Goal: Information Seeking & Learning: Learn about a topic

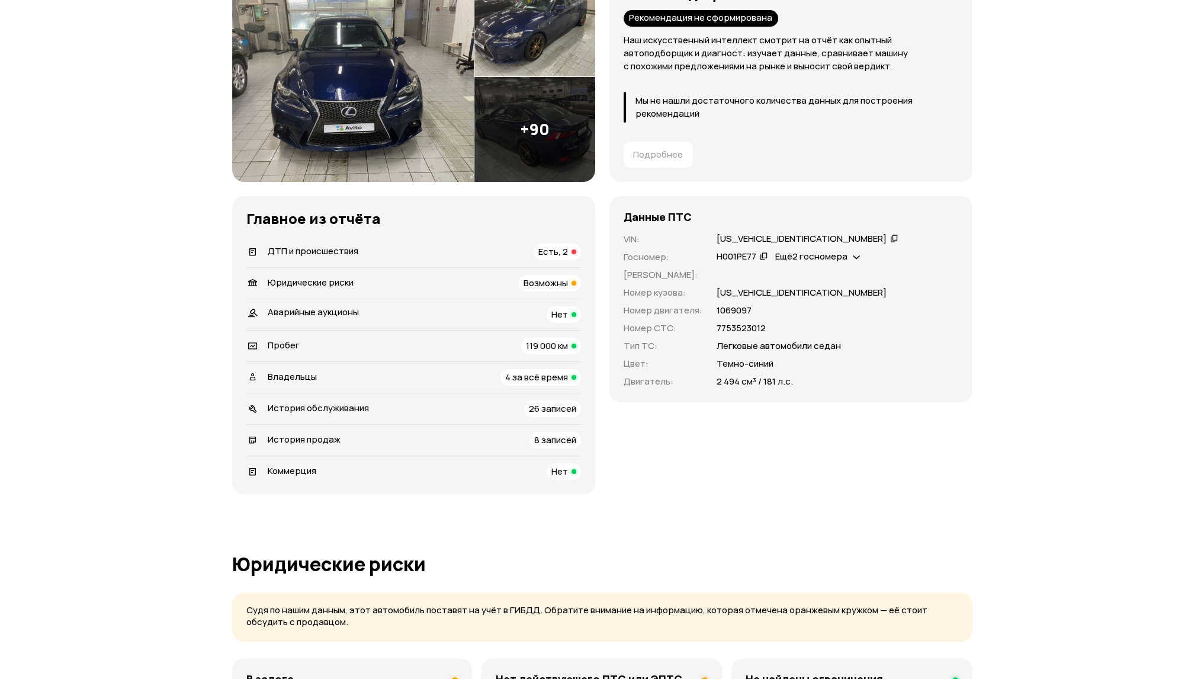
scroll to position [237, 0]
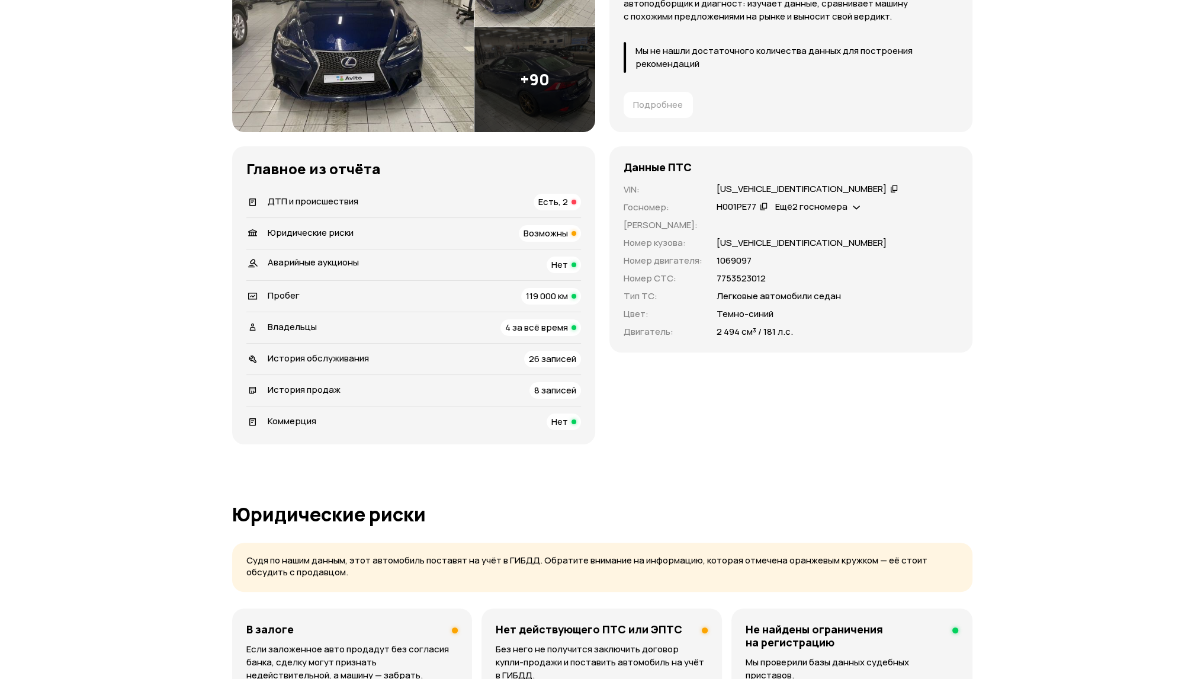
click at [308, 204] on span "ДТП и происшествия" at bounding box center [313, 201] width 91 height 12
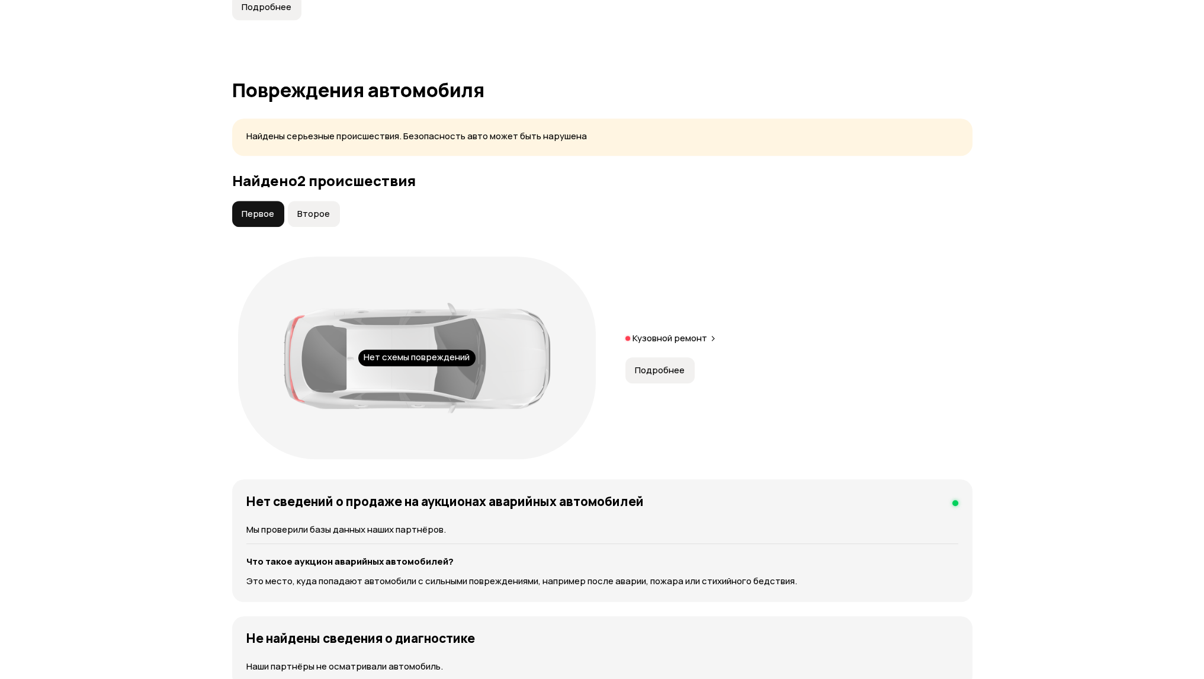
scroll to position [1217, 0]
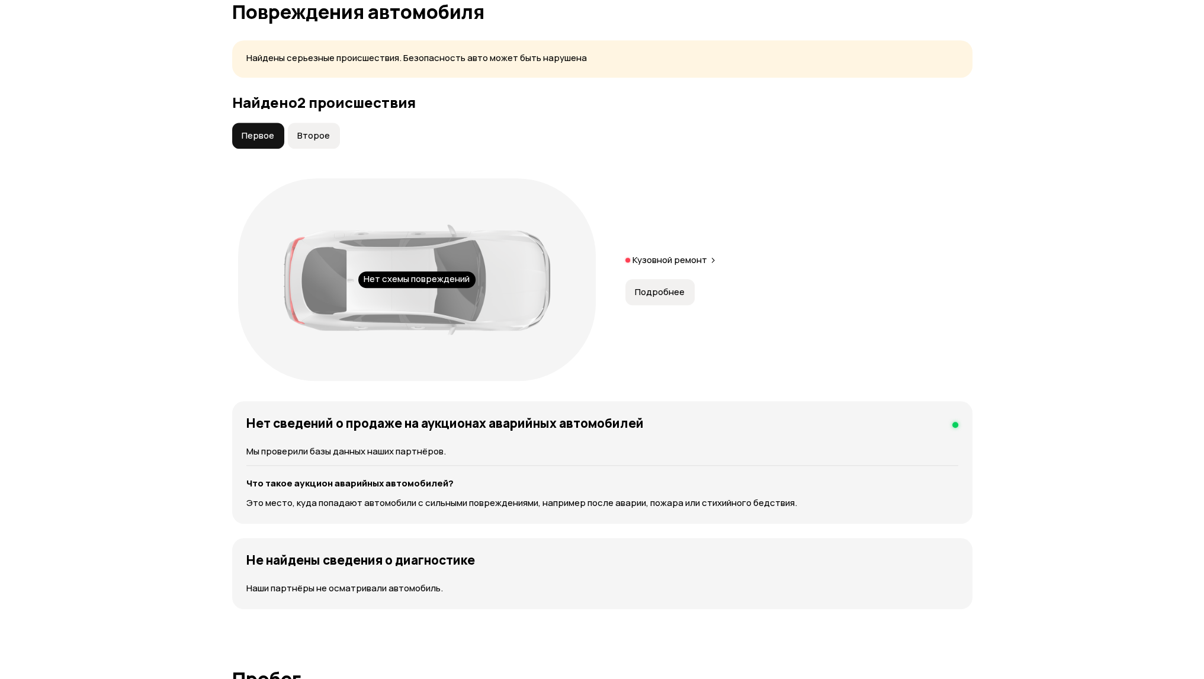
click at [686, 257] on p "Кузовной ремонт" at bounding box center [669, 260] width 75 height 12
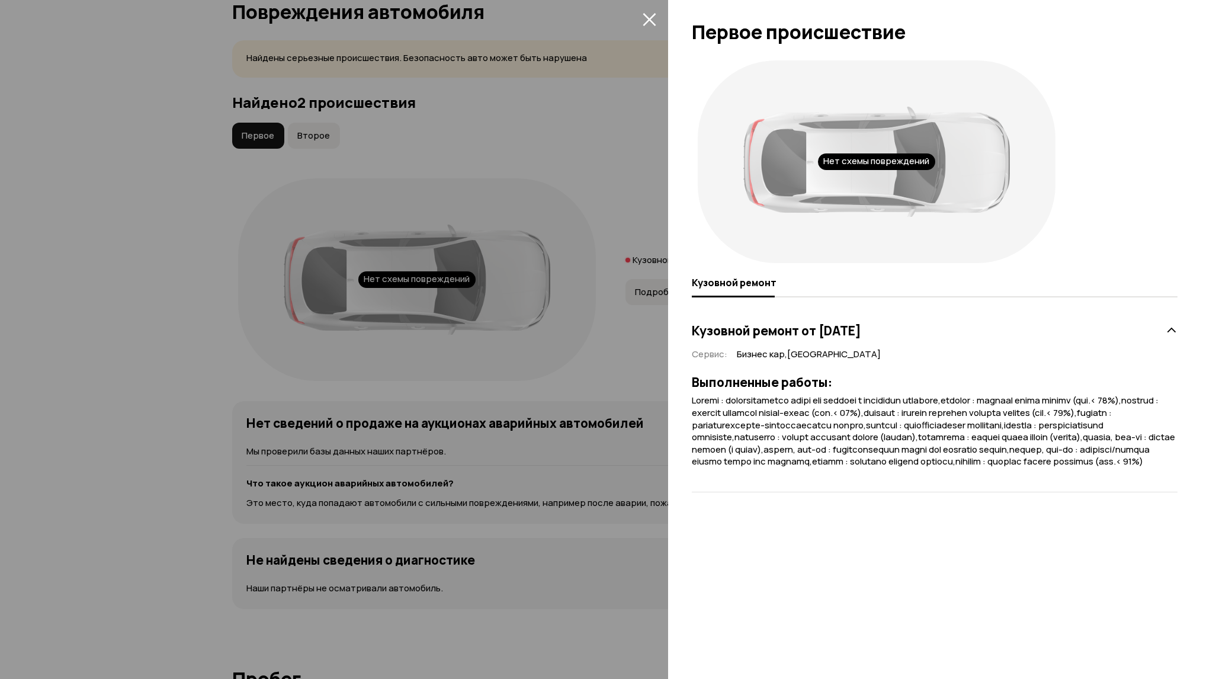
click at [1169, 329] on icon at bounding box center [1171, 330] width 12 height 12
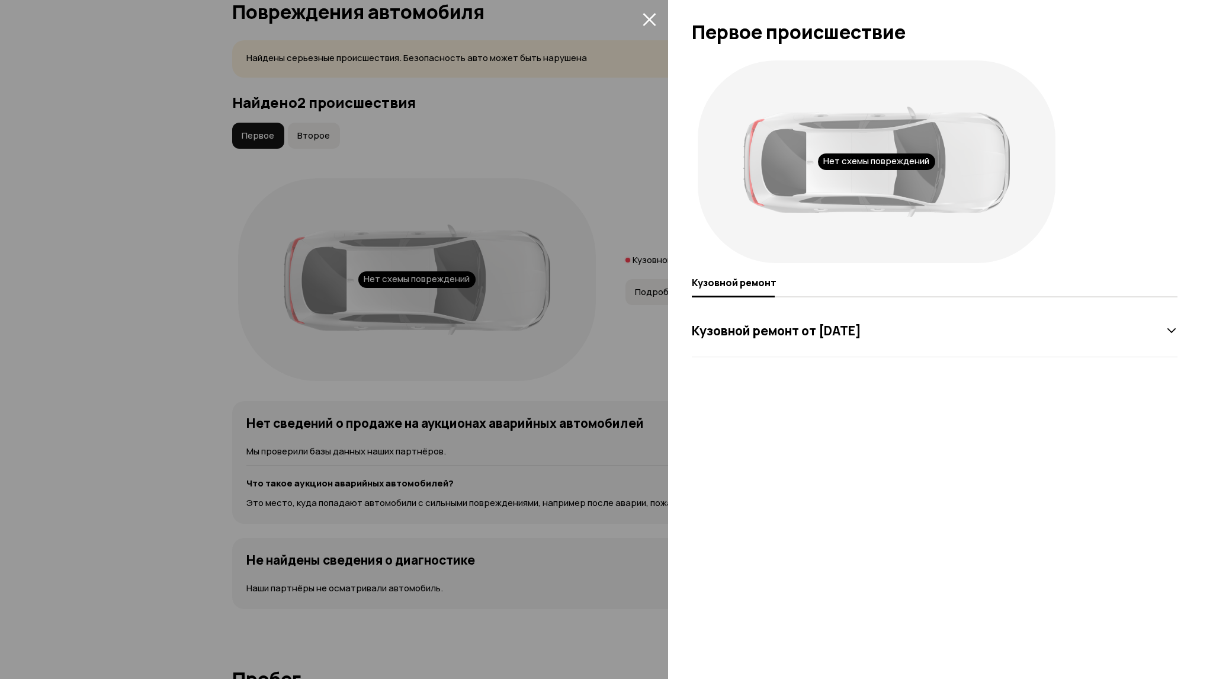
click at [614, 187] on div at bounding box center [606, 339] width 1213 height 679
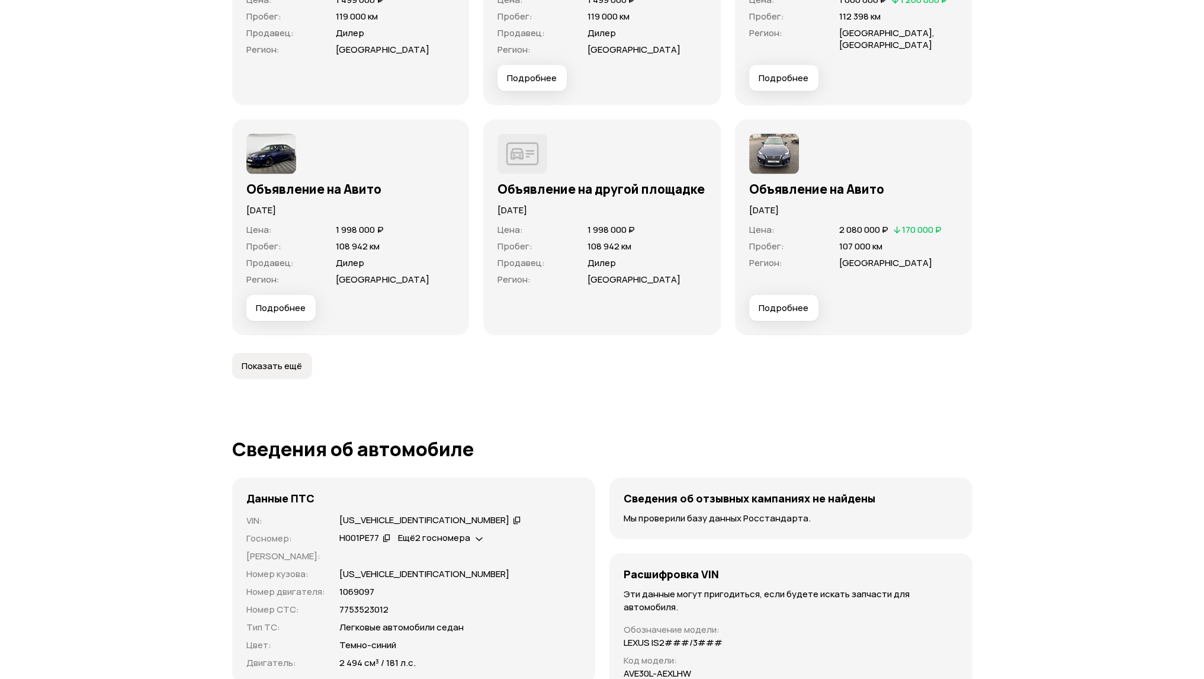
scroll to position [3467, 0]
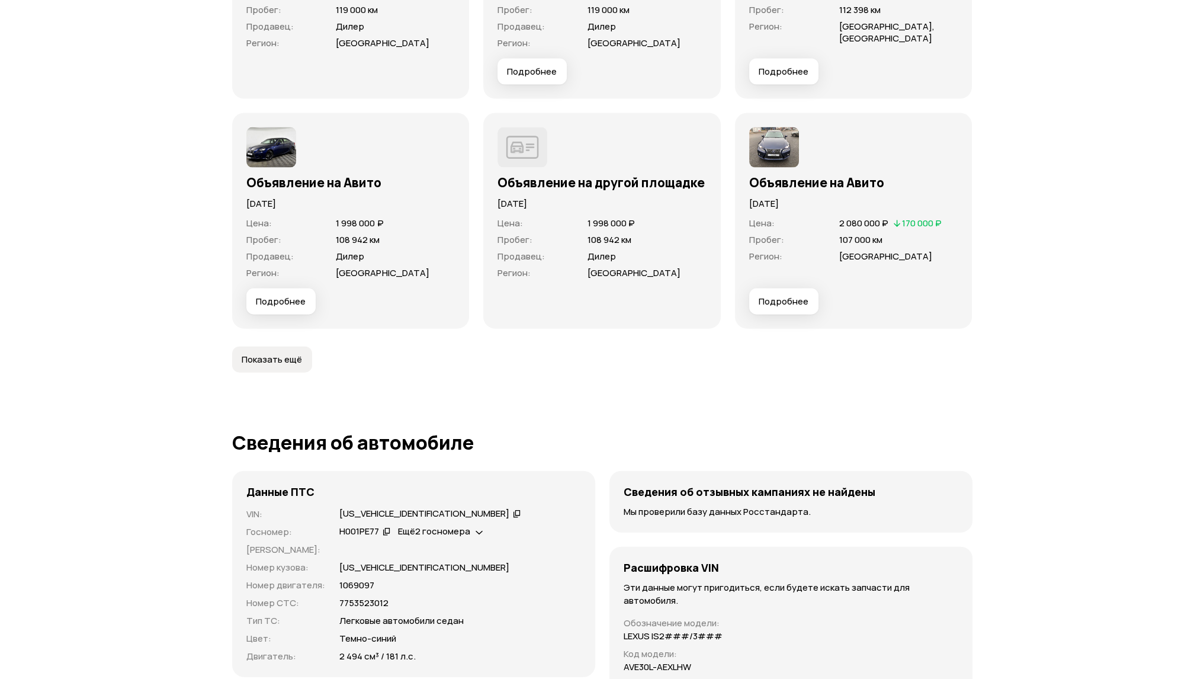
click at [294, 356] on span "Показать ещё" at bounding box center [272, 360] width 60 height 12
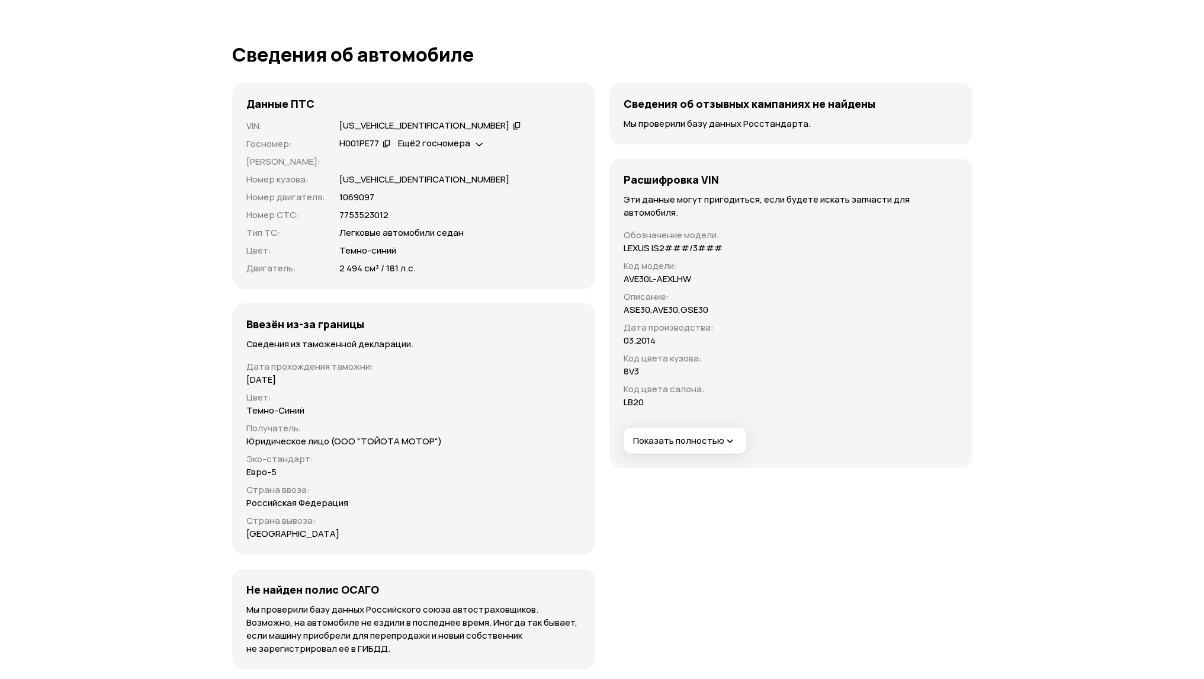
scroll to position [4059, 0]
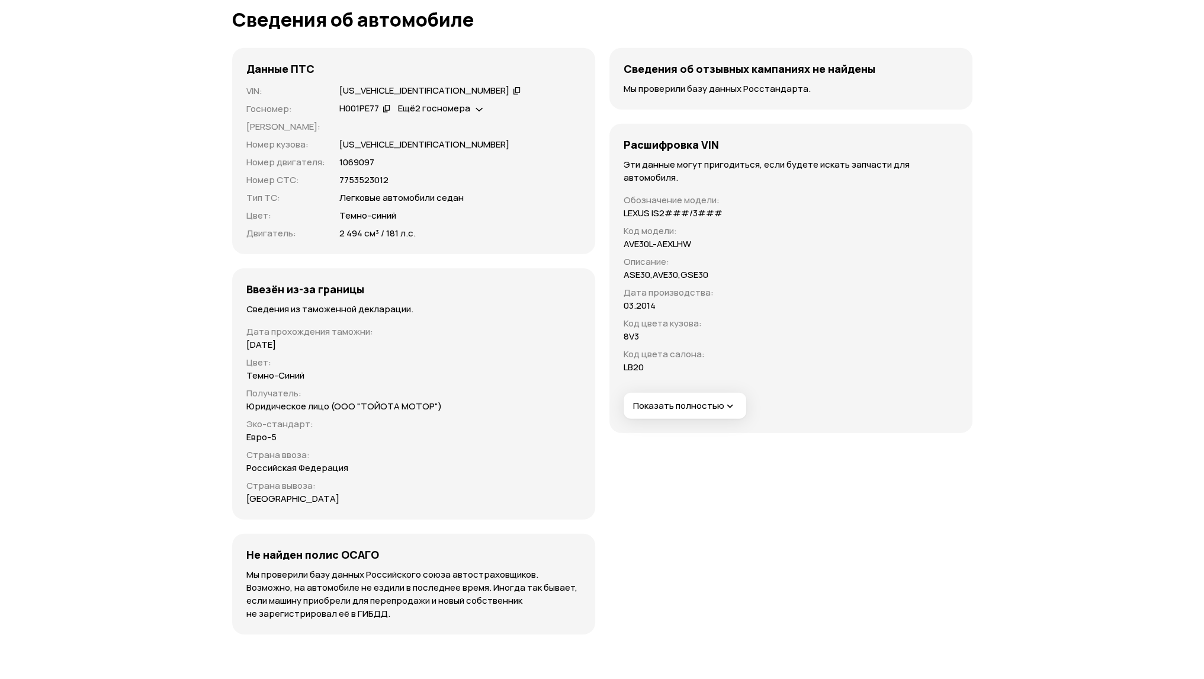
click at [699, 404] on span "Показать полностью" at bounding box center [684, 406] width 103 height 12
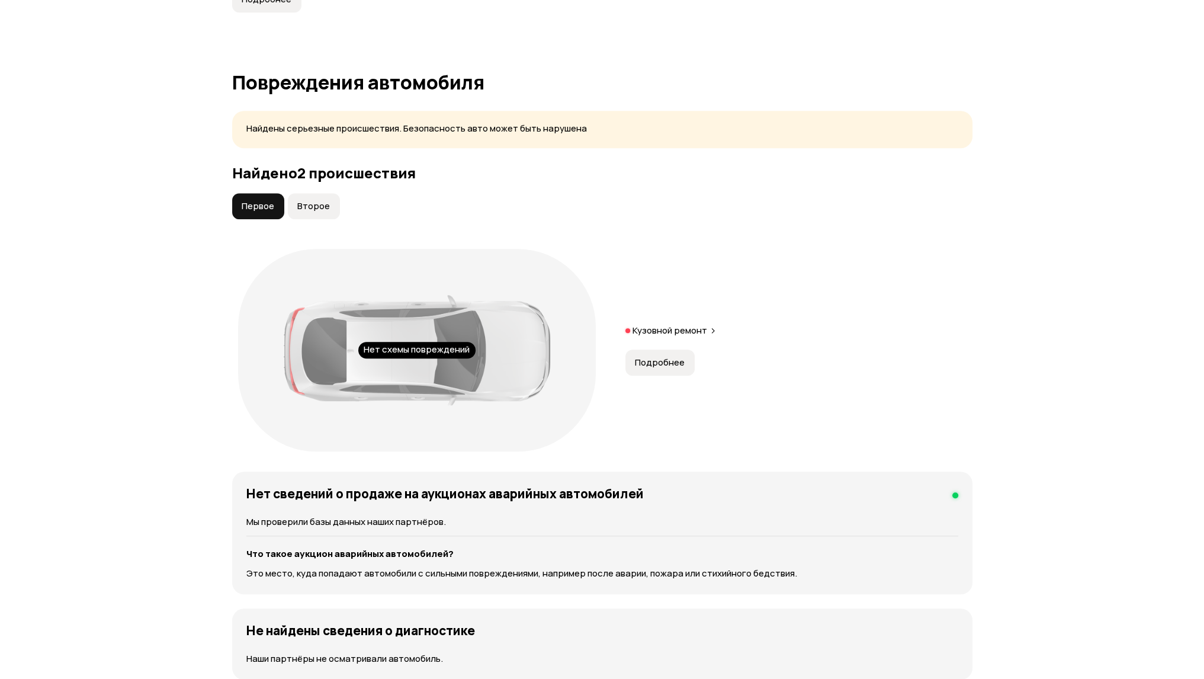
scroll to position [1184, 0]
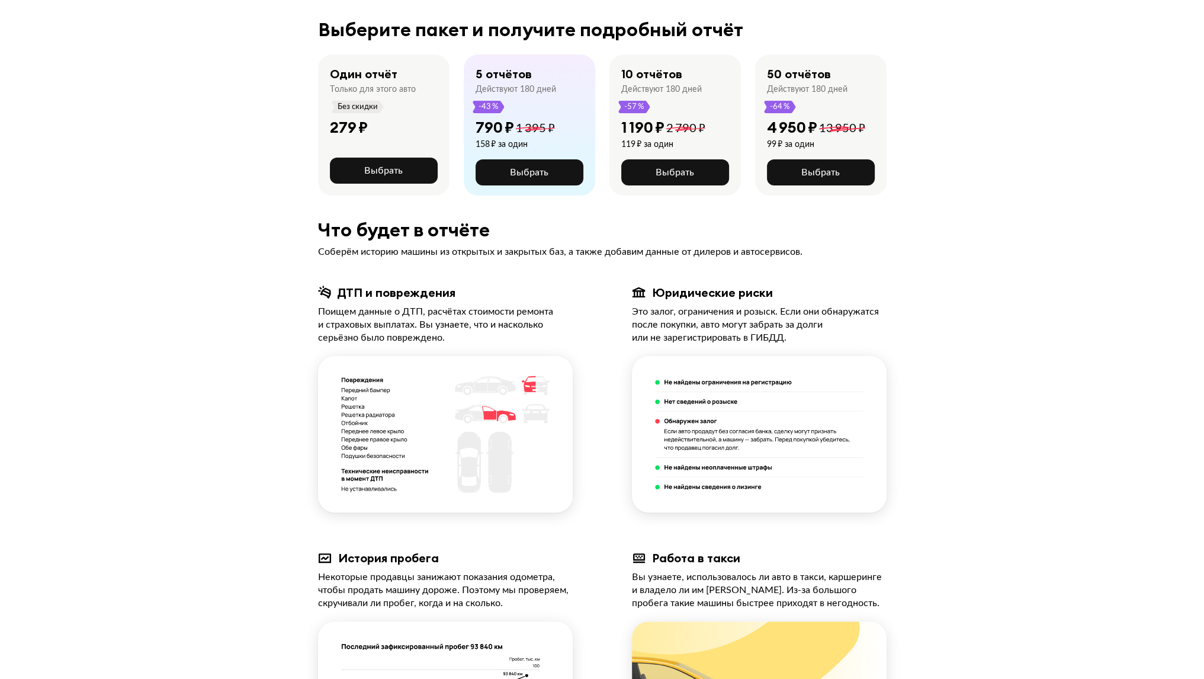
scroll to position [355, 0]
